Goal: Information Seeking & Learning: Learn about a topic

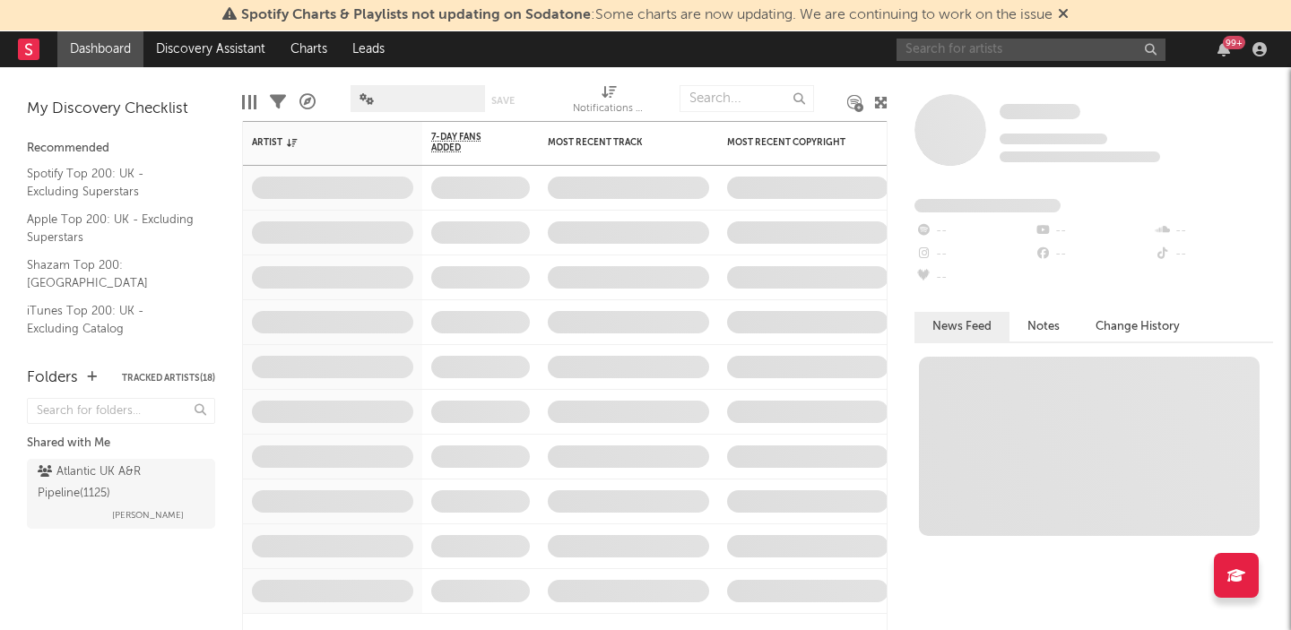
click at [982, 48] on input "text" at bounding box center [1030, 50] width 269 height 22
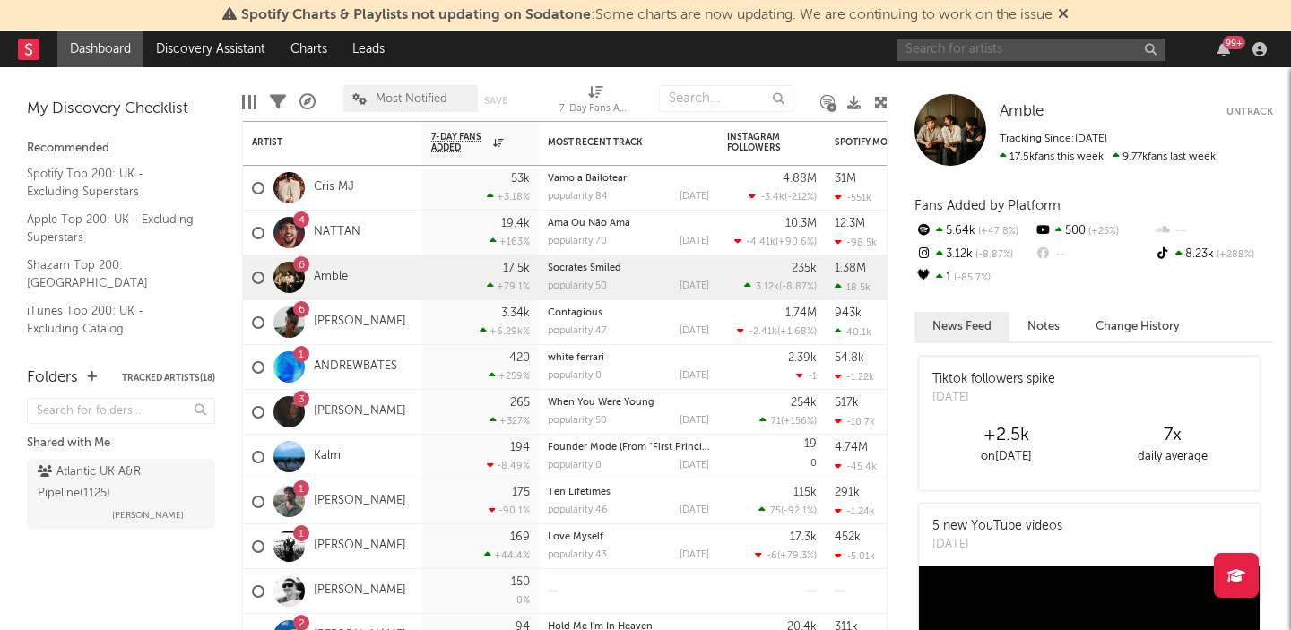
click at [928, 42] on input "text" at bounding box center [1030, 50] width 269 height 22
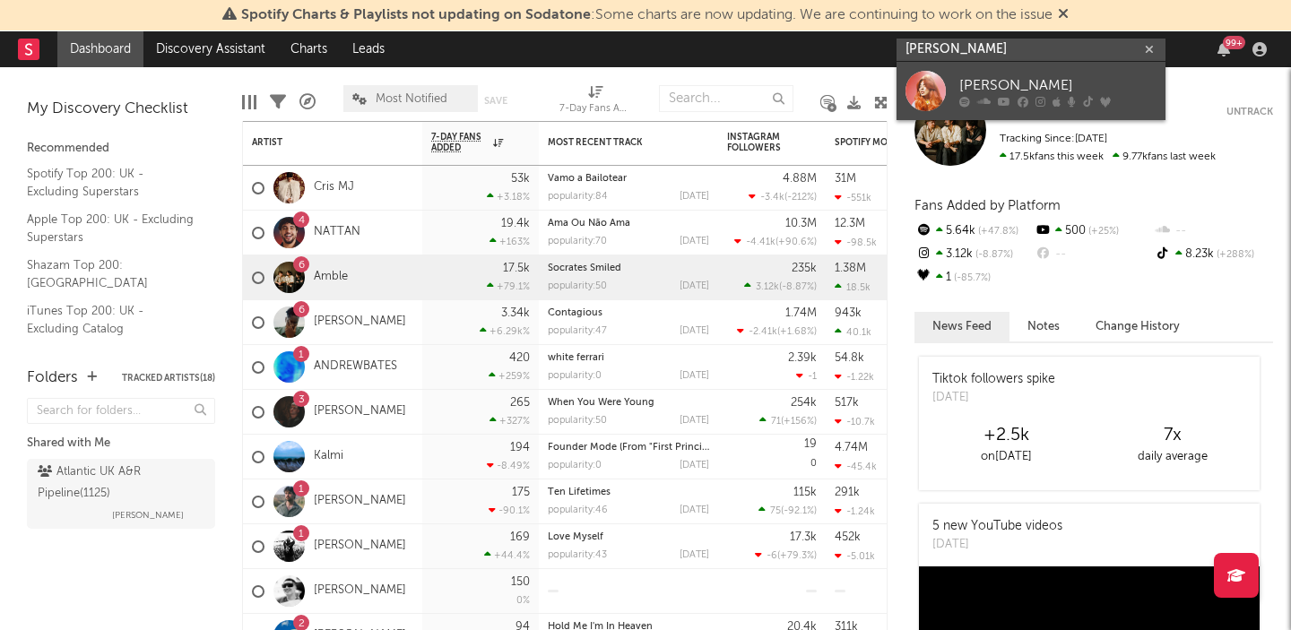
type input "[PERSON_NAME]"
click at [931, 75] on div at bounding box center [925, 91] width 40 height 40
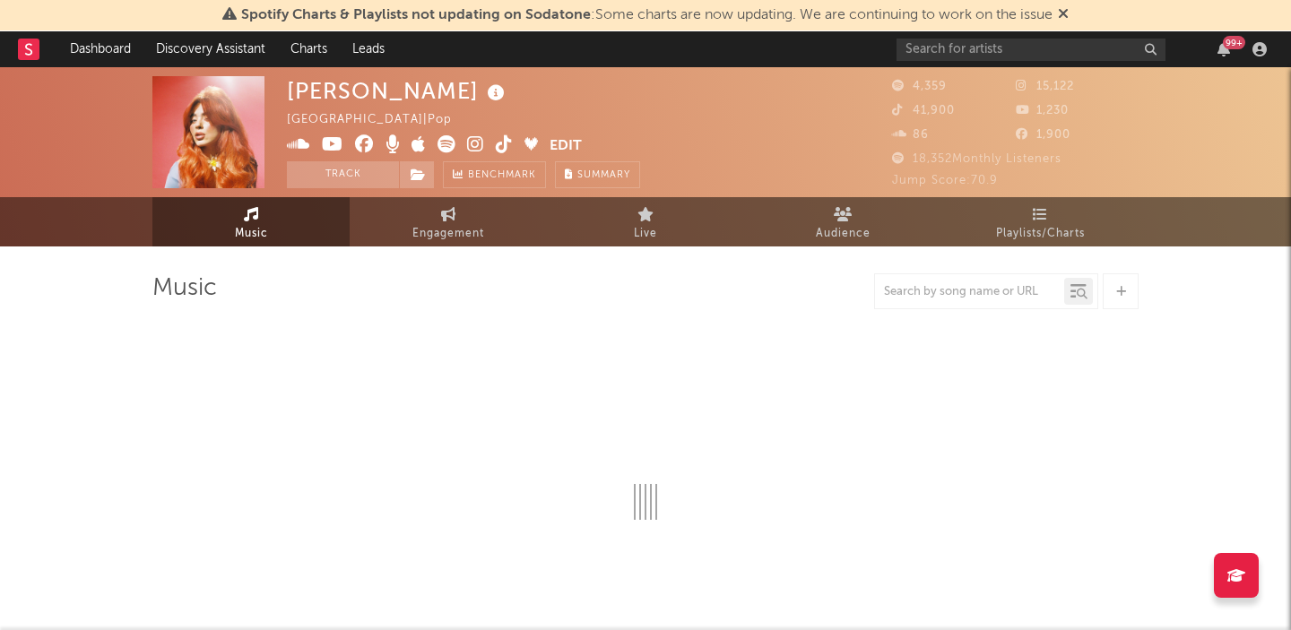
select select "6m"
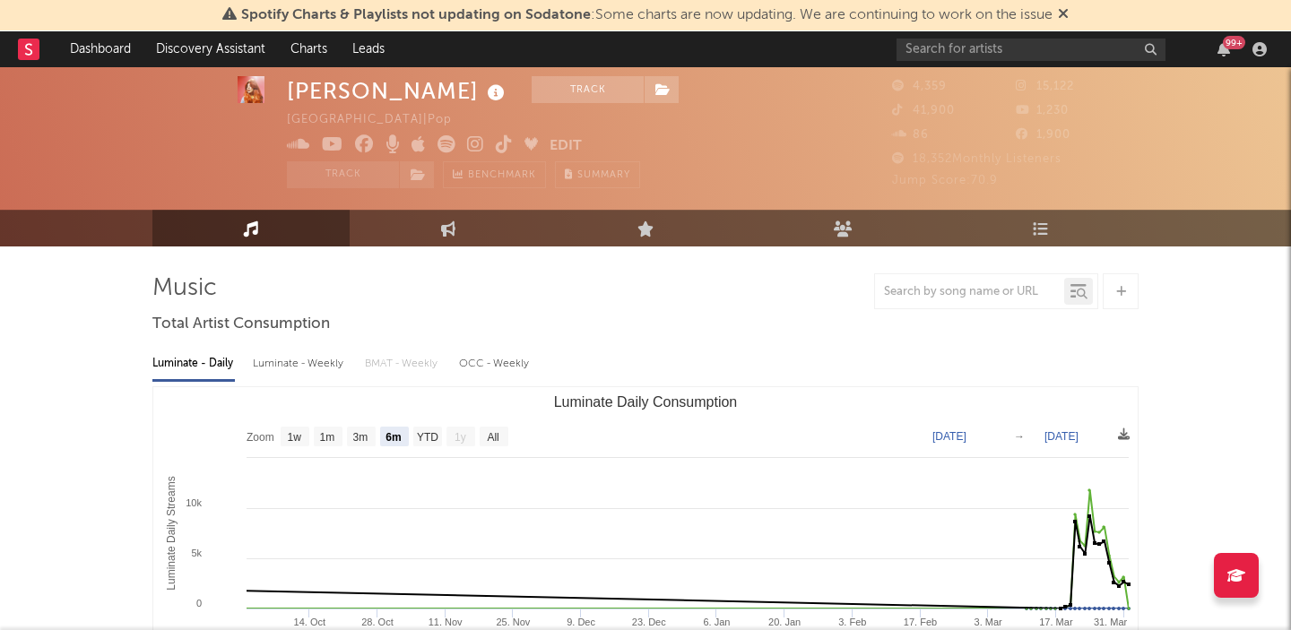
scroll to position [57, 0]
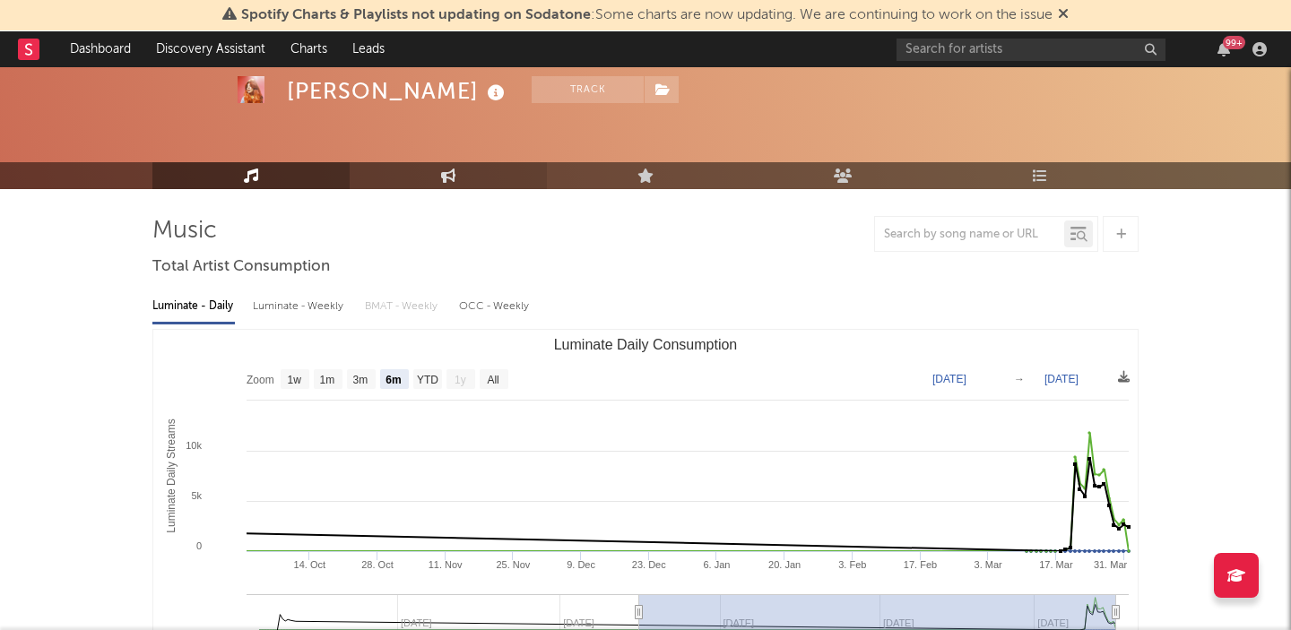
click at [504, 177] on link "Engagement" at bounding box center [448, 175] width 197 height 27
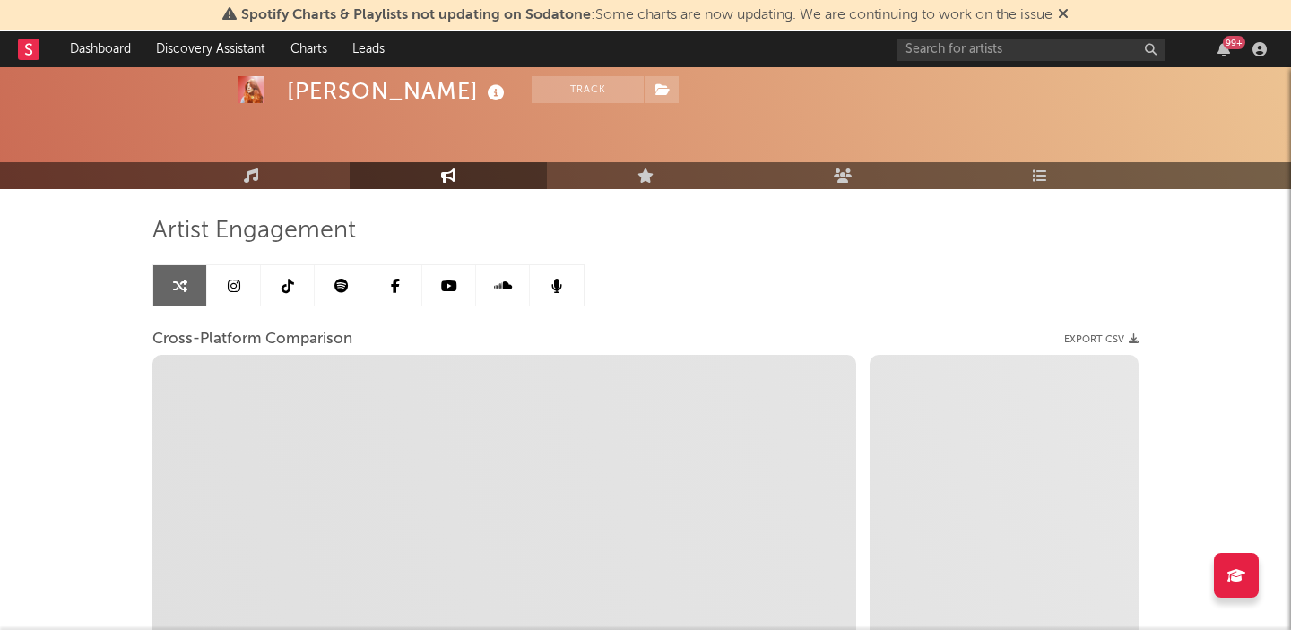
select select "1w"
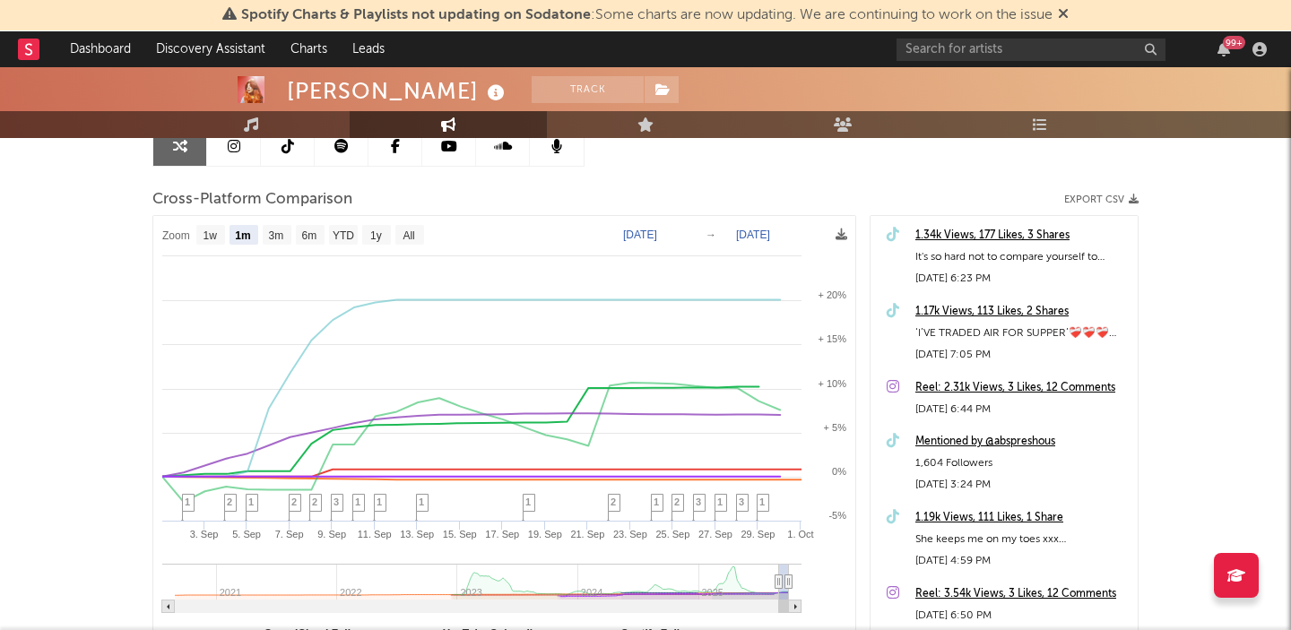
scroll to position [180, 0]
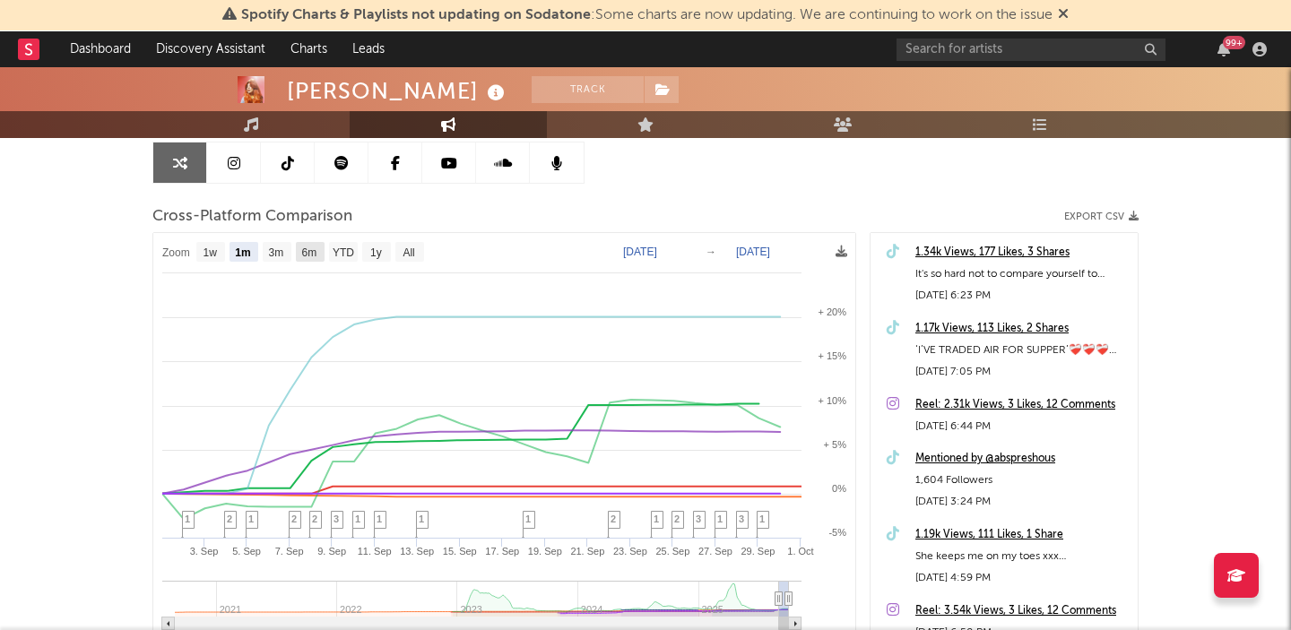
click at [316, 250] on text "6m" at bounding box center [309, 253] width 15 height 13
select select "6m"
type input "[DATE]"
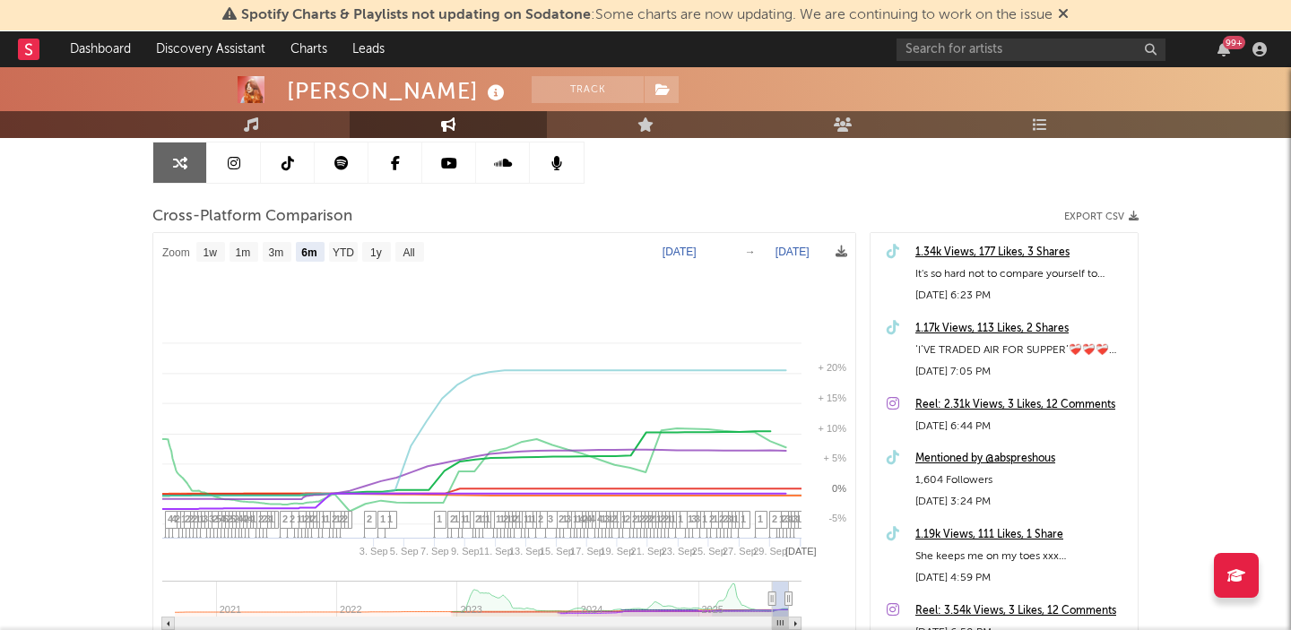
select select "6m"
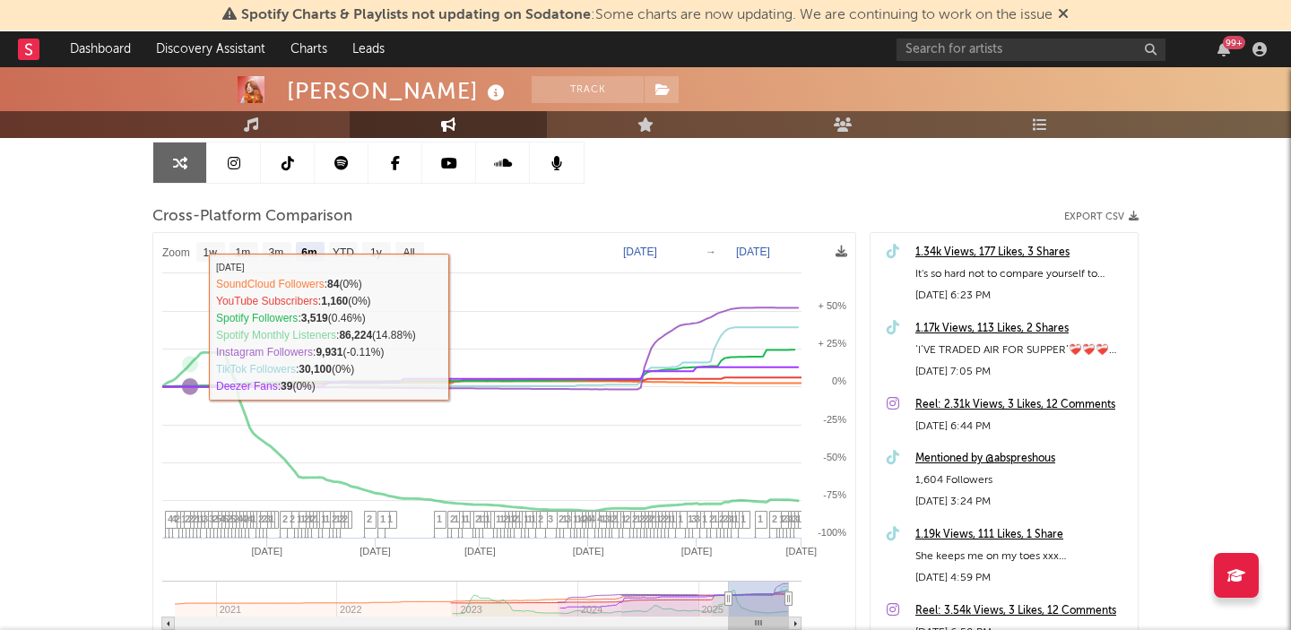
click at [30, 335] on div "[PERSON_NAME] Track [GEOGRAPHIC_DATA] | Pop Edit Track Benchmark Summary 4,359 …" at bounding box center [645, 357] width 1291 height 941
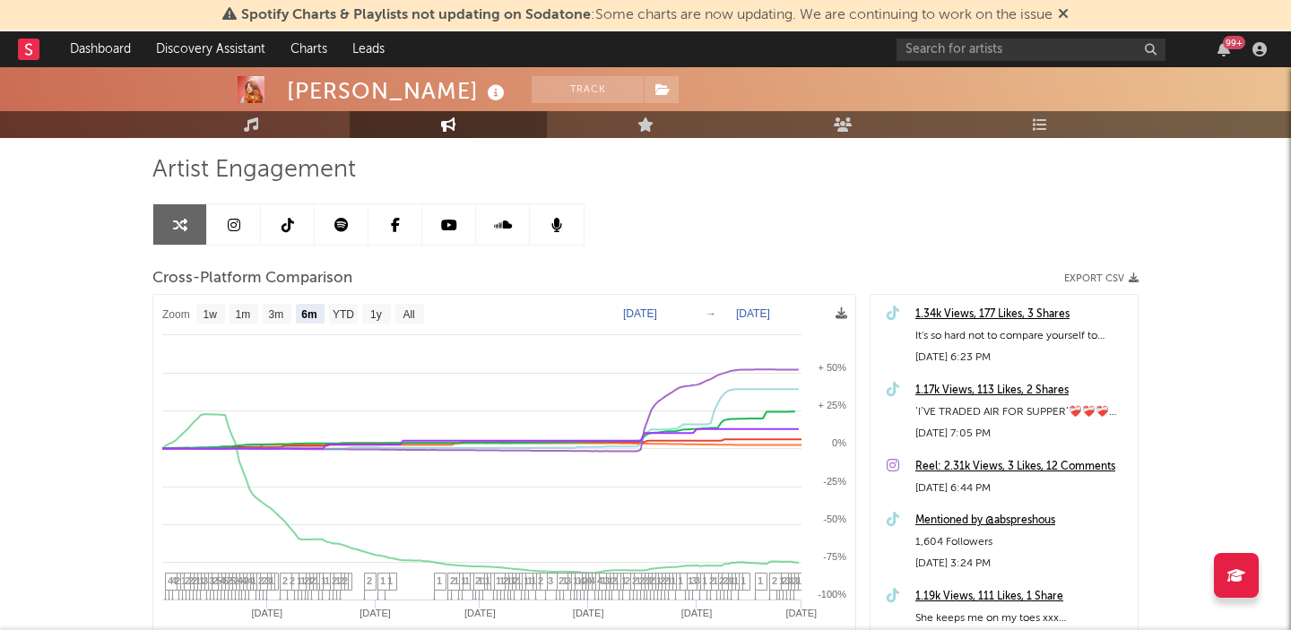
scroll to position [0, 0]
